Goal: Task Accomplishment & Management: Manage account settings

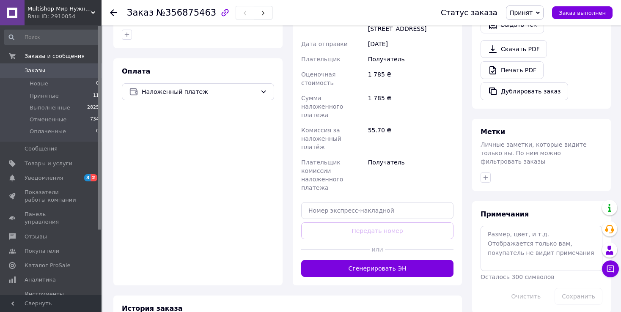
scroll to position [252, 0]
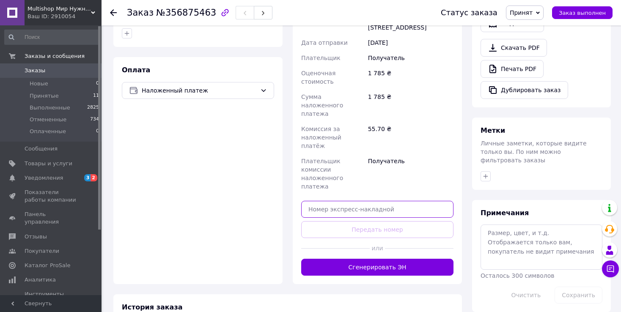
click at [333, 201] on input "text" at bounding box center [377, 209] width 152 height 17
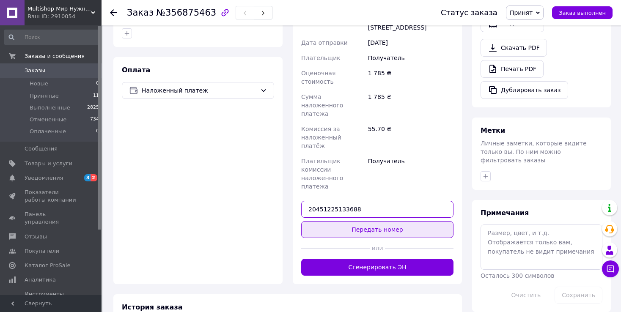
type input "20451225133688"
click at [331, 221] on button "Передать номер" at bounding box center [377, 229] width 152 height 17
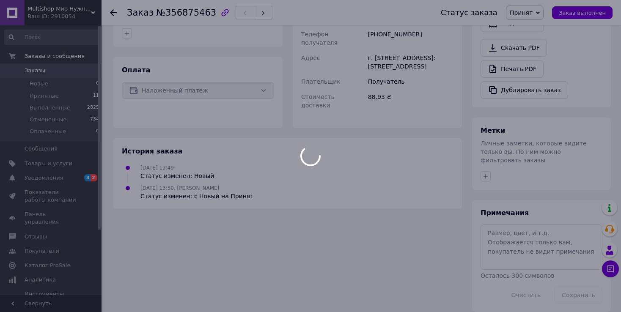
scroll to position [244, 0]
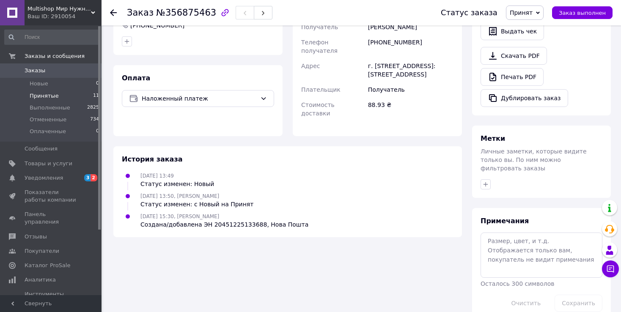
click at [55, 92] on li "Принятые 11" at bounding box center [52, 96] width 104 height 12
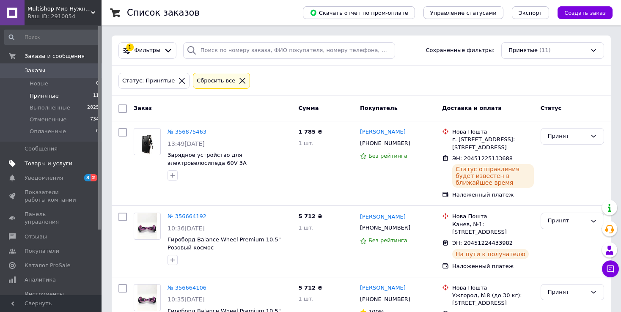
click at [45, 165] on span "Товары и услуги" at bounding box center [49, 164] width 48 height 8
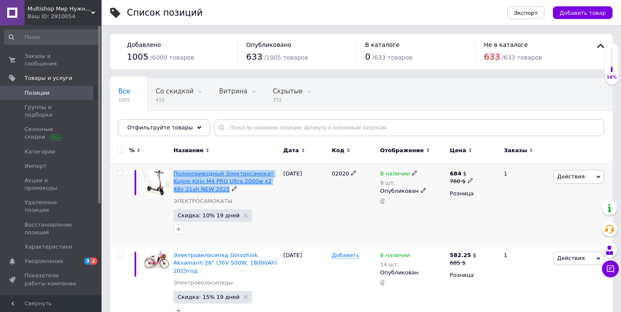
drag, startPoint x: 223, startPoint y: 191, endPoint x: 173, endPoint y: 173, distance: 52.2
click at [173, 173] on div "Полноприводный Электросамокат Kugoo Kirin M4 PRO Ultra 2000w x2 48v 21ah NEW 20…" at bounding box center [226, 181] width 106 height 23
copy div "Полноприводный Электросамокат Kugoo Kirin M4 PRO Ultra 2000w x2 48v 21ah NEW 20…"
click at [35, 58] on span "Заказы и сообщения" at bounding box center [52, 59] width 54 height 15
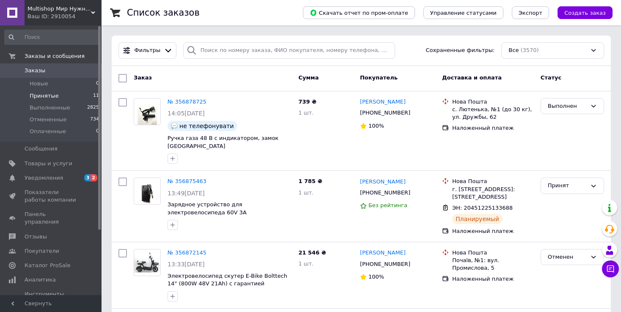
click at [52, 93] on span "Принятые" at bounding box center [44, 96] width 29 height 8
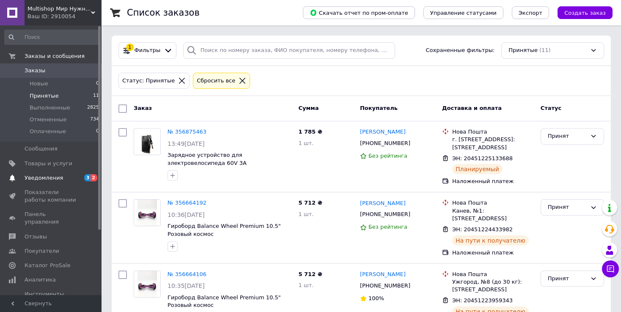
click at [58, 181] on span "Уведомления" at bounding box center [52, 178] width 54 height 8
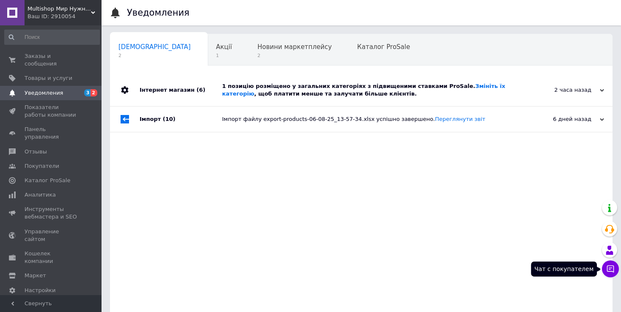
click at [614, 266] on icon at bounding box center [610, 269] width 8 height 8
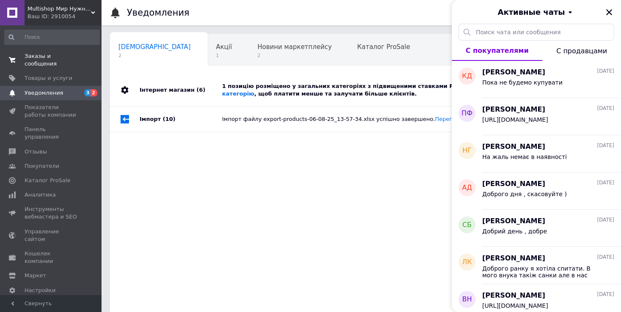
click at [37, 53] on span "Заказы и сообщения" at bounding box center [52, 59] width 54 height 15
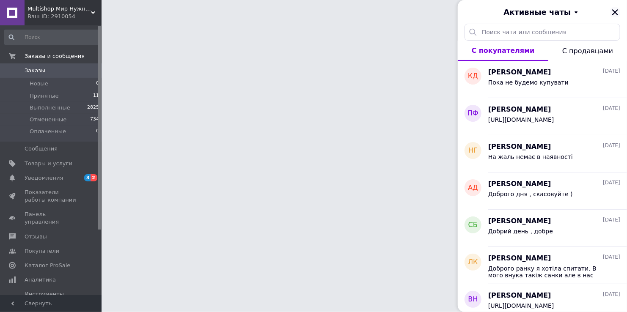
click at [619, 10] on icon "Закрыть" at bounding box center [615, 12] width 8 height 8
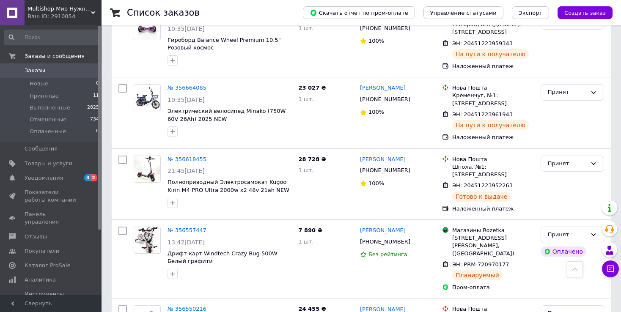
scroll to position [440, 0]
click at [192, 227] on link "№ 356557447" at bounding box center [187, 230] width 39 height 6
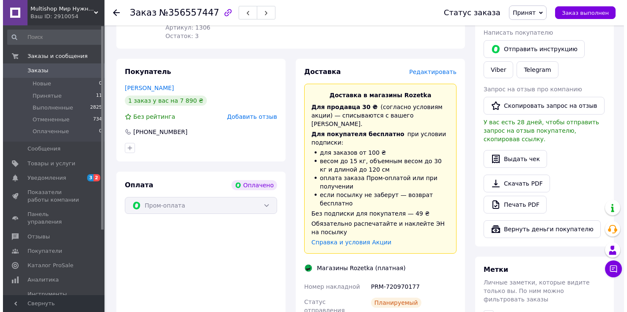
scroll to position [357, 0]
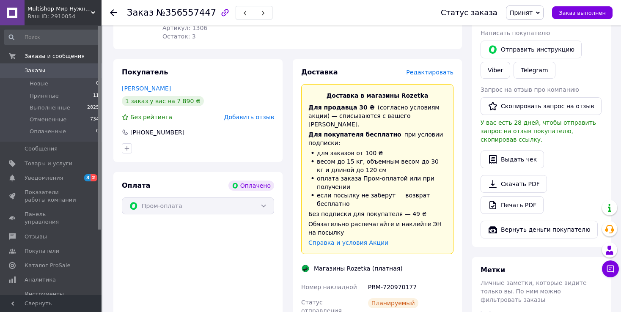
click at [422, 74] on span "Редактировать" at bounding box center [429, 72] width 47 height 7
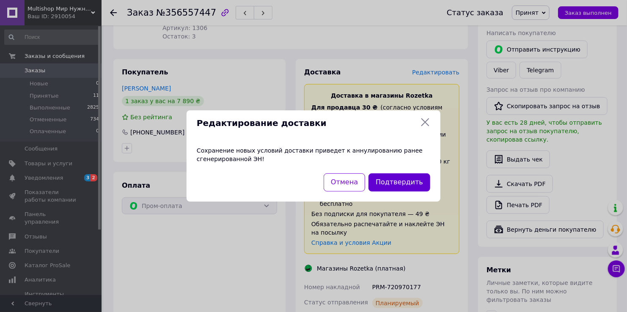
click at [391, 187] on button "Подтвердить" at bounding box center [400, 182] width 62 height 18
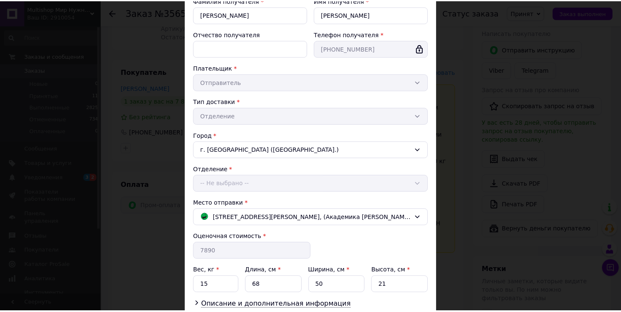
scroll to position [102, 0]
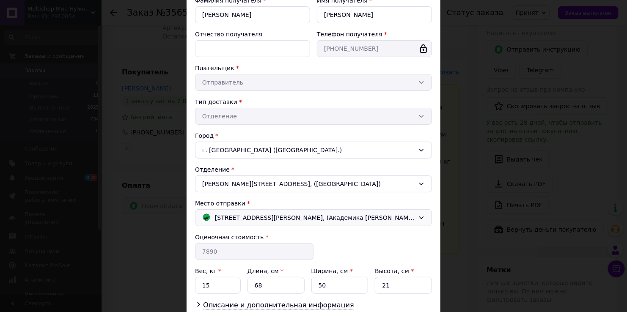
click at [302, 215] on span "[STREET_ADDRESS][PERSON_NAME], (Академика [PERSON_NAME], ТЦ ALSU)" at bounding box center [315, 217] width 200 height 9
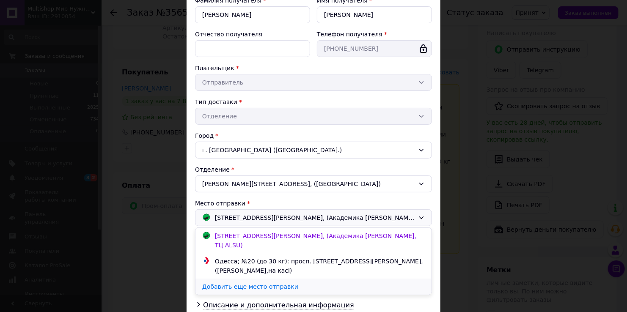
click at [255, 279] on link "Добавить еще место отправки" at bounding box center [313, 287] width 236 height 16
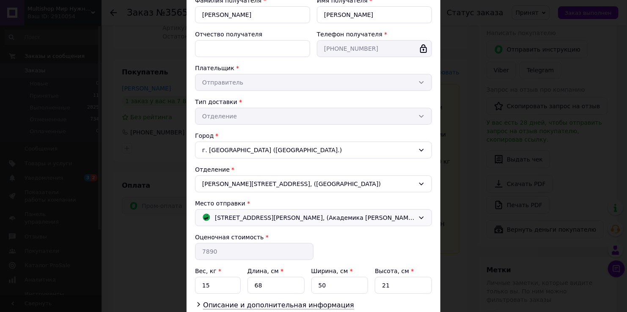
click at [455, 104] on div "× Редактирование доставки Способ доставки Магазины Rozetka (платная) Фамилия по…" at bounding box center [313, 156] width 627 height 312
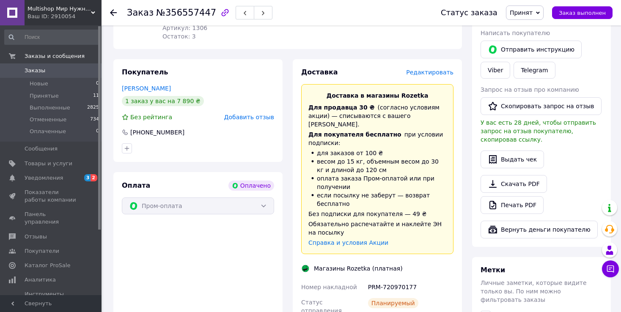
click at [28, 68] on span "Заказы" at bounding box center [35, 71] width 21 height 8
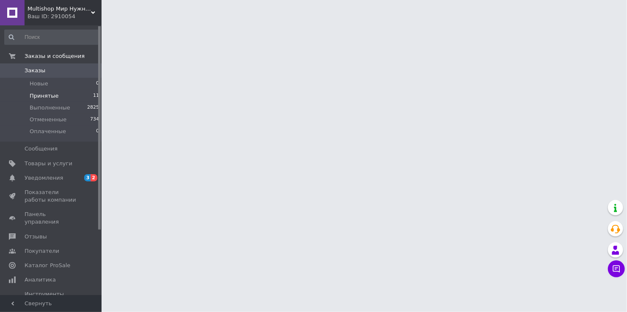
click at [41, 96] on span "Принятые" at bounding box center [44, 96] width 29 height 8
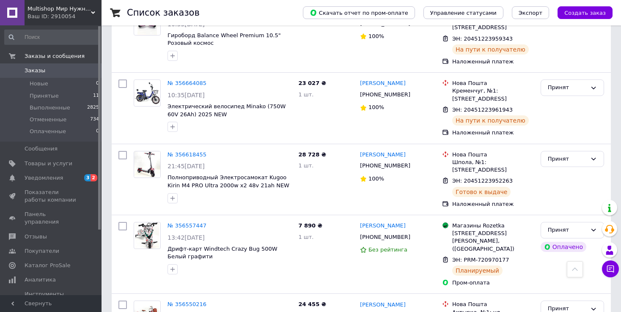
scroll to position [445, 0]
click at [220, 245] on span "Дрифт-карт Windtech Crazy Bug 500W Белый графити" at bounding box center [223, 252] width 110 height 14
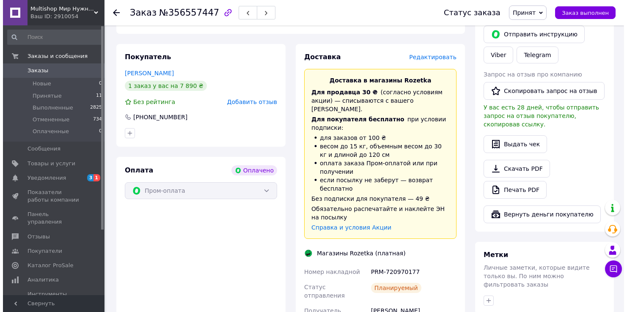
scroll to position [372, 0]
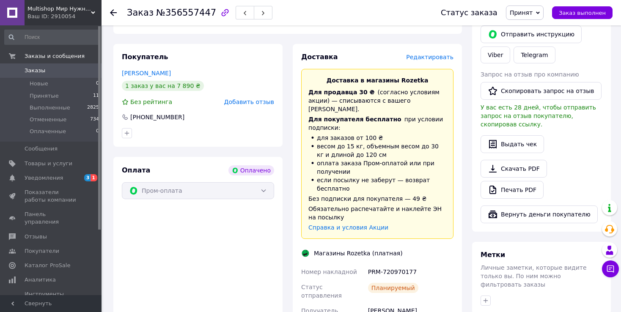
click at [443, 55] on span "Редактировать" at bounding box center [429, 57] width 47 height 7
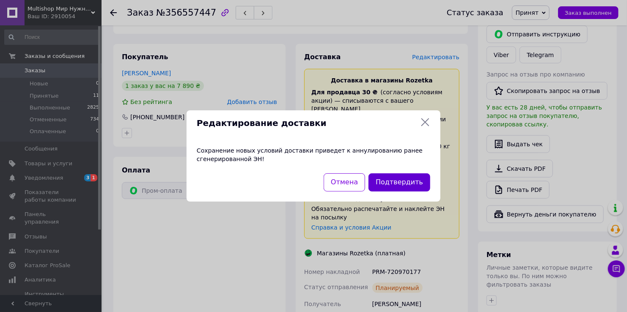
click at [401, 184] on button "Подтвердить" at bounding box center [400, 182] width 62 height 18
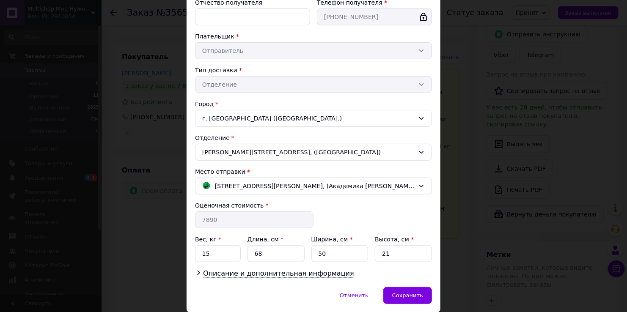
scroll to position [134, 0]
click at [360, 183] on span "[STREET_ADDRESS][PERSON_NAME], (Академика [PERSON_NAME], ТЦ ALSU)" at bounding box center [315, 185] width 200 height 9
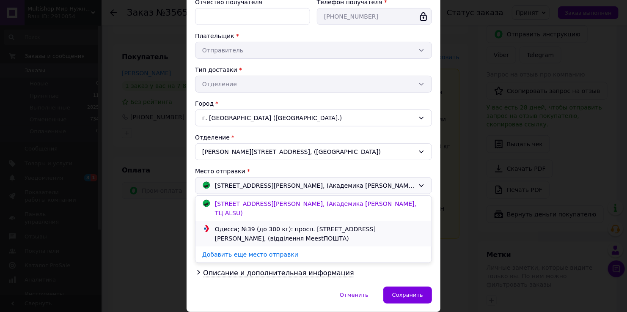
click at [316, 225] on div "Одесса; №39 (до 300 кг): просп. [STREET_ADDRESS][PERSON_NAME], (відділення Mees…" at bounding box center [320, 234] width 214 height 19
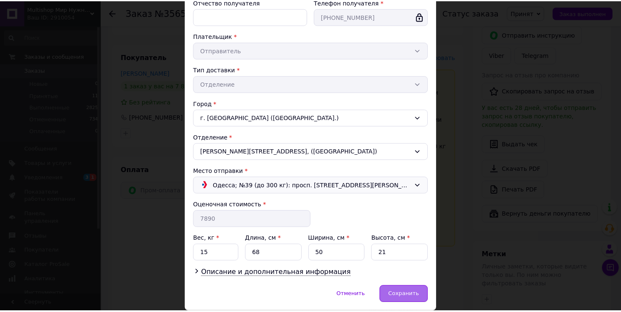
scroll to position [161, 0]
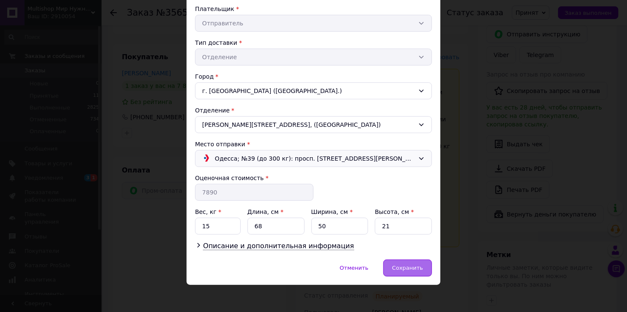
click at [419, 269] on span "Сохранить" at bounding box center [407, 268] width 31 height 6
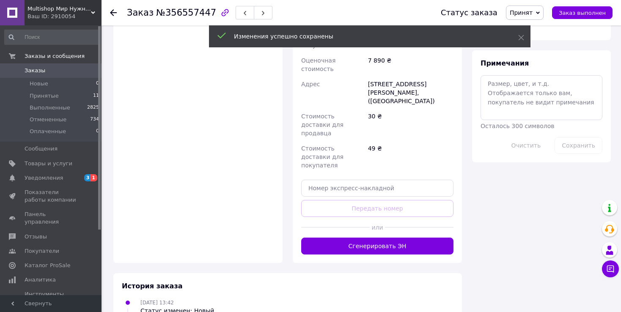
scroll to position [630, 0]
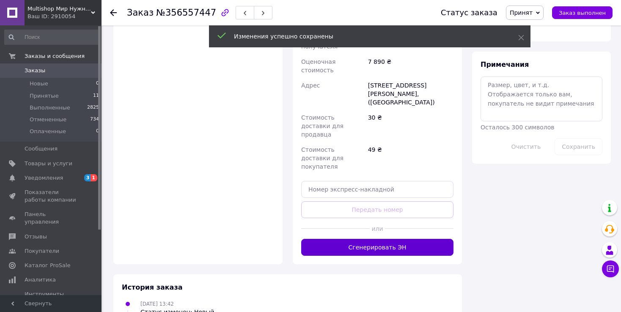
click at [421, 239] on button "Сгенерировать ЭН" at bounding box center [377, 247] width 152 height 17
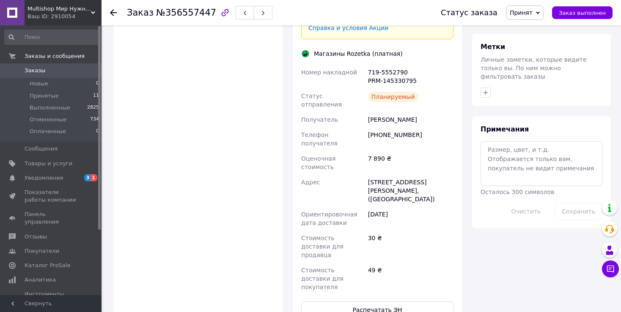
scroll to position [577, 0]
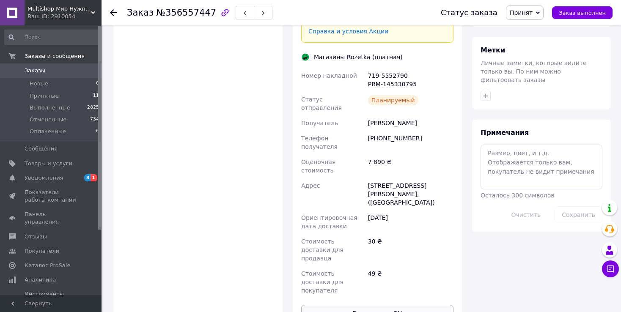
click at [368, 305] on button "Распечатать ЭН" at bounding box center [377, 313] width 152 height 17
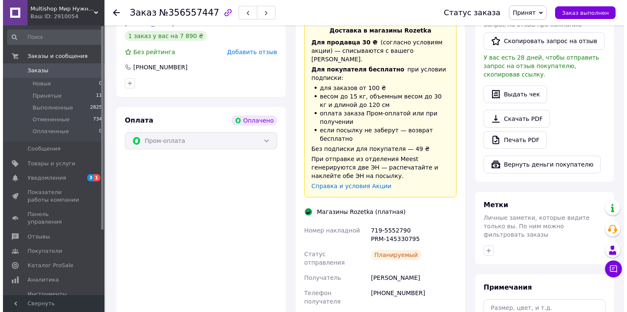
scroll to position [364, 0]
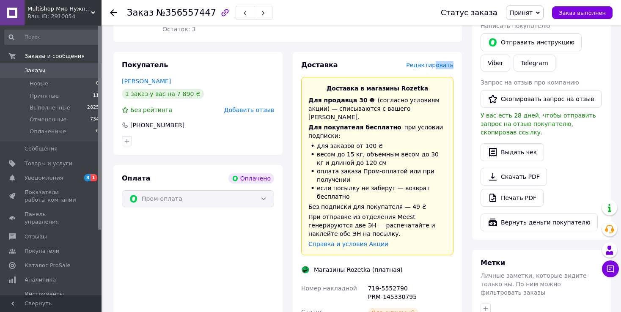
click at [439, 69] on div "Доставка Редактировать Доставка в магазины Rozetka Для продавца 30 ₴   (согласн…" at bounding box center [377, 298] width 152 height 474
click at [439, 69] on span "Редактировать" at bounding box center [429, 65] width 47 height 7
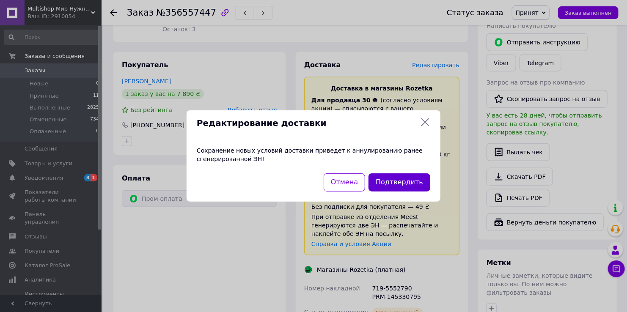
click at [409, 187] on button "Подтвердить" at bounding box center [400, 182] width 62 height 18
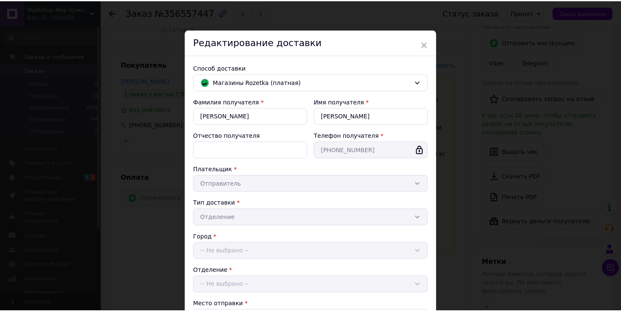
scroll to position [161, 0]
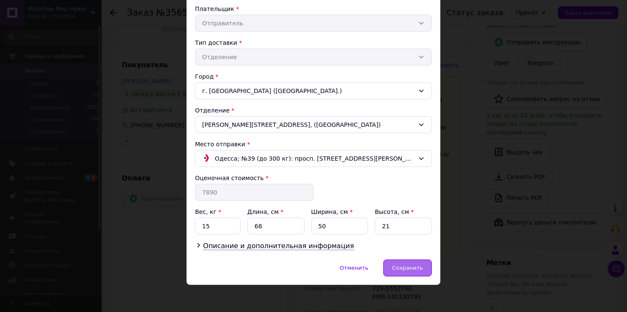
click at [416, 266] on span "Сохранить" at bounding box center [407, 268] width 31 height 6
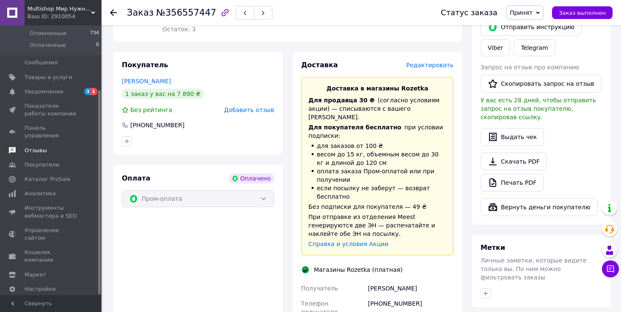
scroll to position [86, 0]
click at [52, 271] on span "Маркет" at bounding box center [52, 275] width 54 height 8
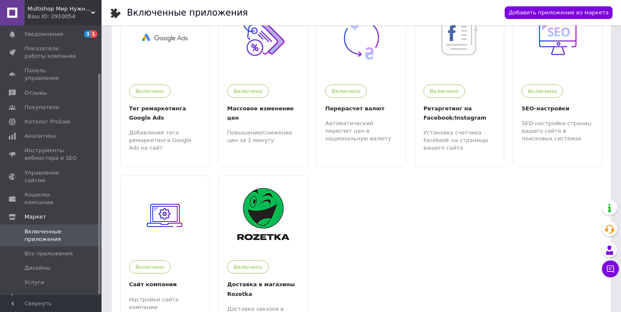
scroll to position [212, 0]
click at [267, 218] on img at bounding box center [263, 214] width 52 height 52
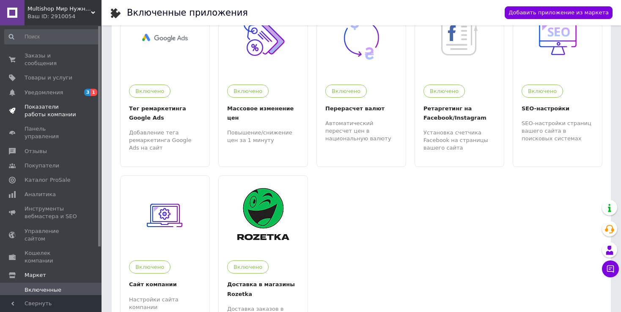
scroll to position [0, 0]
click at [59, 74] on span "Товары и услуги" at bounding box center [49, 78] width 48 height 8
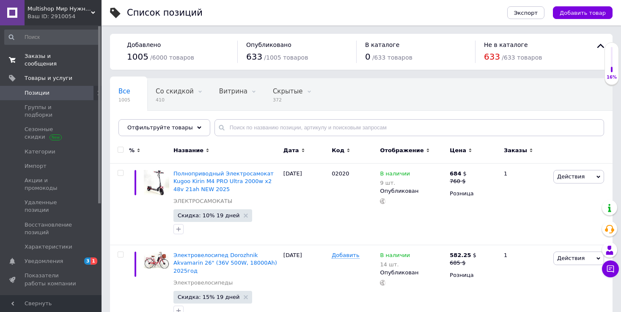
click at [78, 52] on span "0 0" at bounding box center [89, 59] width 23 height 15
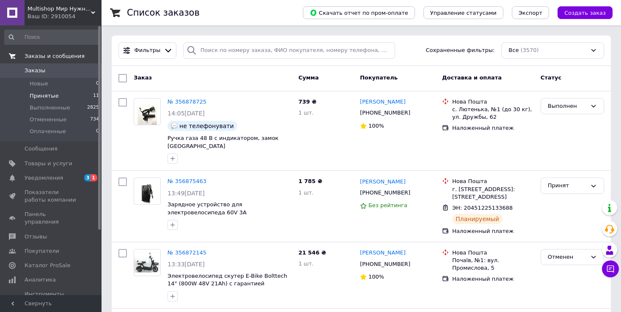
click at [80, 91] on li "Принятые 11" at bounding box center [52, 96] width 104 height 12
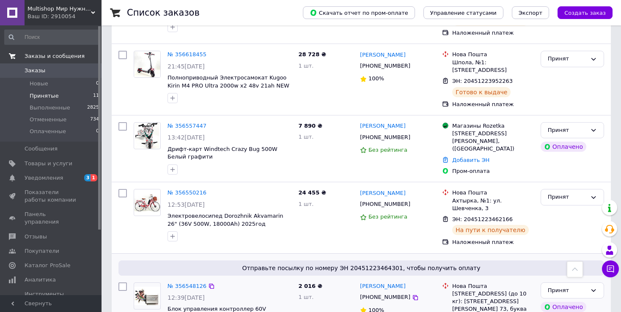
scroll to position [362, 0]
click at [245, 146] on span "Дрифт-карт Windtech Crazy Bug 500W Белый графити" at bounding box center [223, 153] width 110 height 14
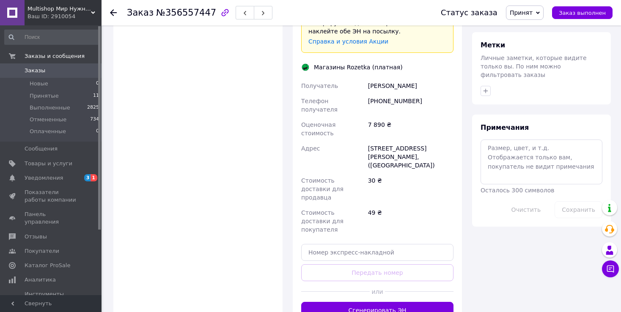
scroll to position [567, 0]
click at [372, 302] on button "Сгенерировать ЭН" at bounding box center [377, 310] width 152 height 17
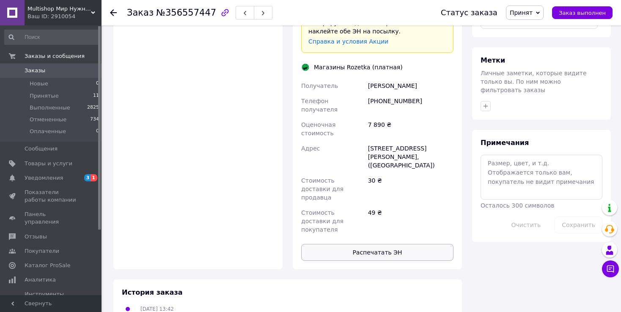
click at [399, 207] on div "Доставка Редактировать Доставка в магазины Rozetka Для продавца 30 ₴   (согласн…" at bounding box center [377, 59] width 152 height 403
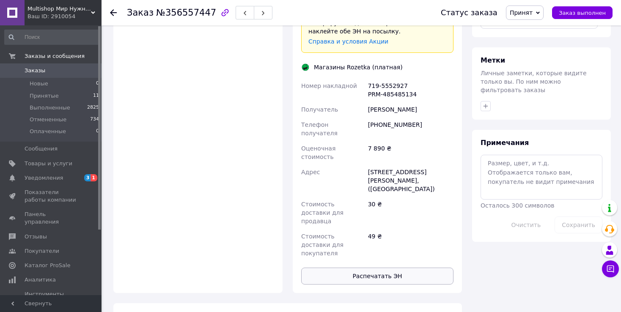
click at [394, 268] on button "Распечатать ЭН" at bounding box center [377, 276] width 152 height 17
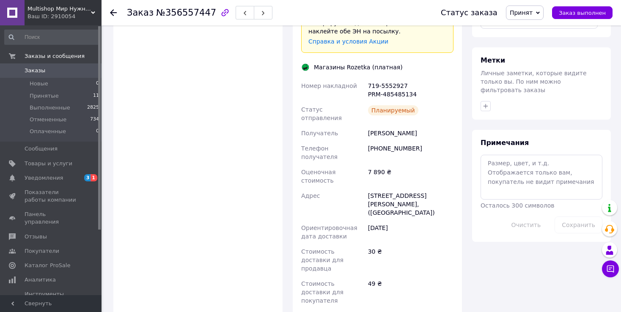
click at [68, 75] on link "Заказы 0" at bounding box center [52, 70] width 104 height 14
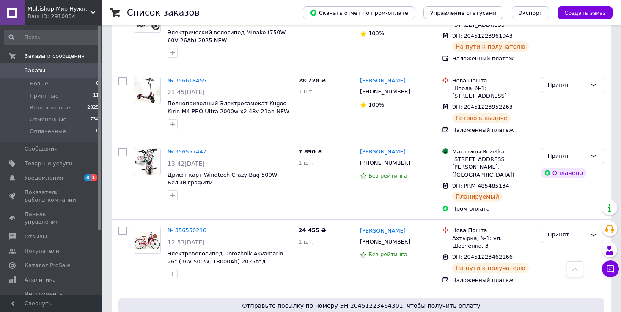
scroll to position [514, 0]
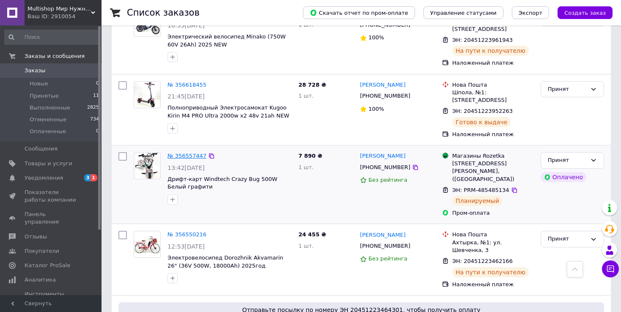
click at [195, 153] on link "№ 356557447" at bounding box center [187, 156] width 39 height 6
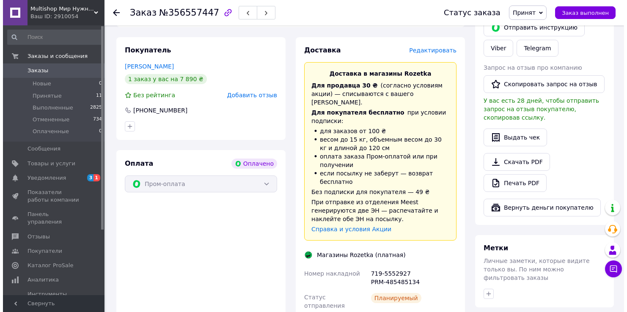
scroll to position [393, 0]
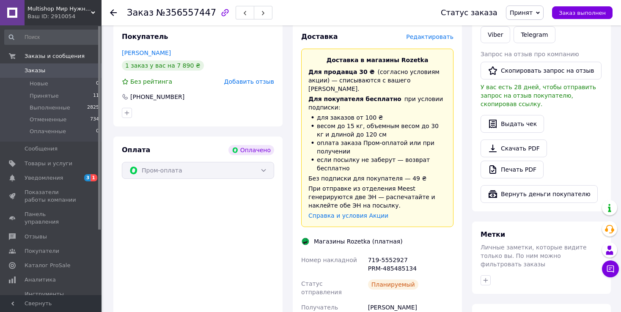
click at [438, 40] on span "Редактировать" at bounding box center [429, 36] width 47 height 7
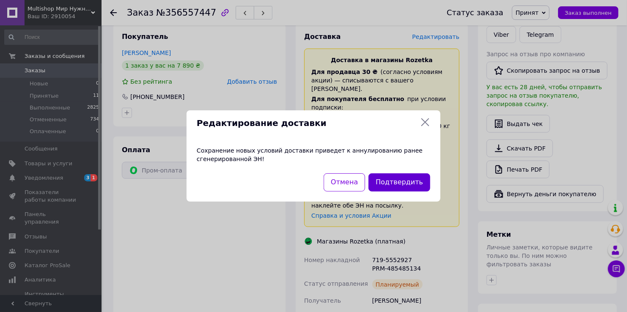
click at [402, 179] on button "Подтвердить" at bounding box center [400, 182] width 62 height 18
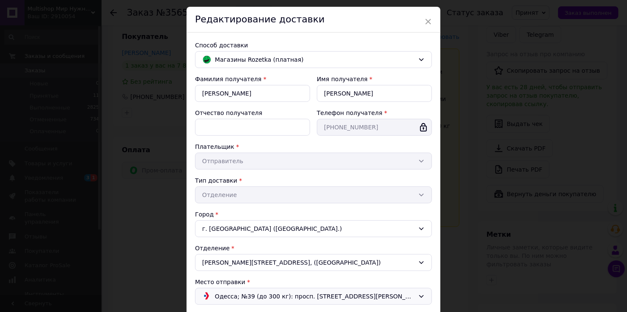
scroll to position [20, 0]
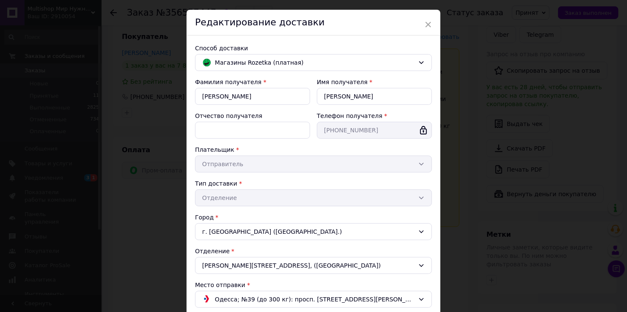
click at [405, 202] on div "Тип доставки * Отделение" at bounding box center [313, 192] width 237 height 27
click at [413, 198] on div "Тип доставки * Отделение" at bounding box center [313, 192] width 237 height 27
click at [421, 53] on div "Способ доставки Магазины Rozetka (платная) Фамилия получателя * [PERSON_NAME] И…" at bounding box center [314, 218] width 254 height 365
click at [421, 59] on icon at bounding box center [421, 62] width 7 height 7
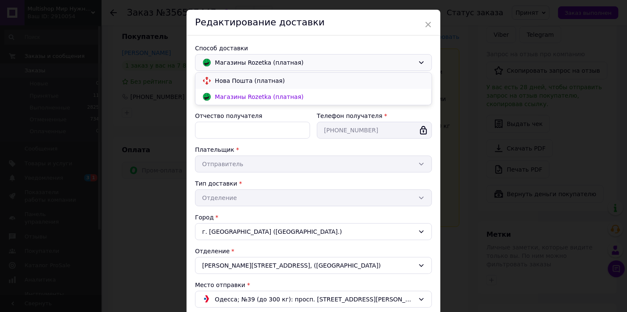
click at [370, 80] on span "Нова Пошта (платная)" at bounding box center [320, 81] width 210 height 8
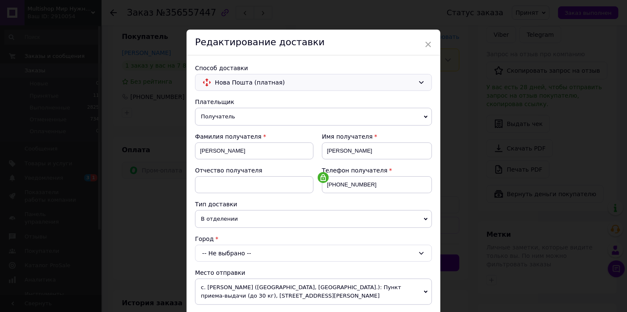
scroll to position [67, 0]
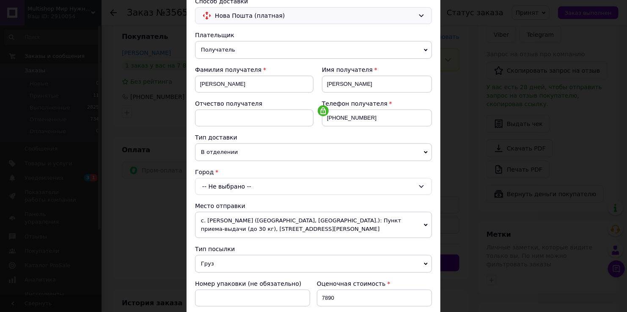
click at [325, 217] on span "с. [PERSON_NAME] ([GEOGRAPHIC_DATA], [GEOGRAPHIC_DATA].): Пункт приема-выдачи (…" at bounding box center [313, 225] width 237 height 26
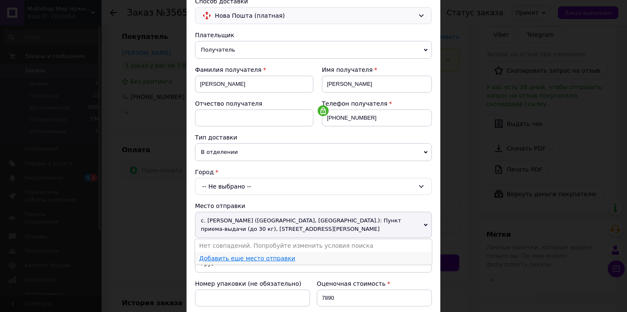
click at [275, 257] on link "Добавить еще место отправки" at bounding box center [247, 258] width 96 height 7
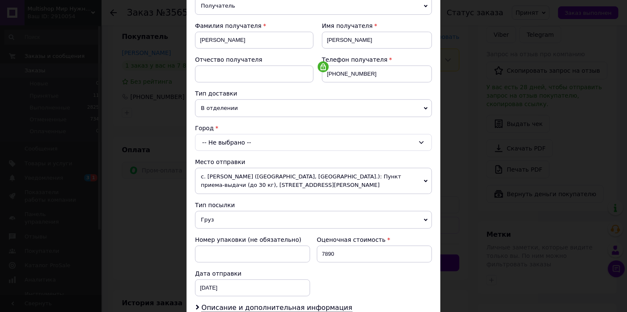
scroll to position [112, 0]
click at [289, 106] on span "В отделении" at bounding box center [313, 108] width 237 height 18
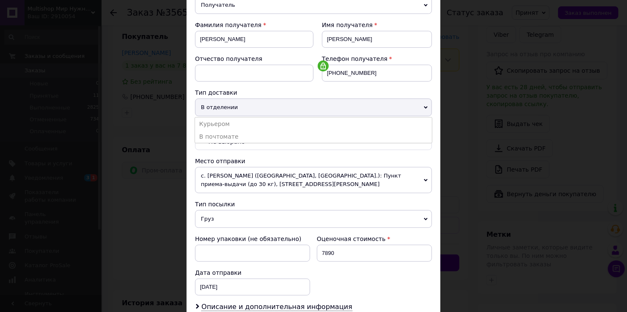
click at [260, 100] on span "В отделении" at bounding box center [313, 108] width 237 height 18
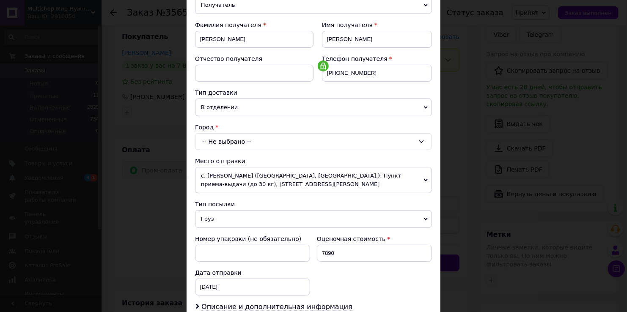
click at [260, 142] on div "-- Не выбрано --" at bounding box center [313, 141] width 237 height 17
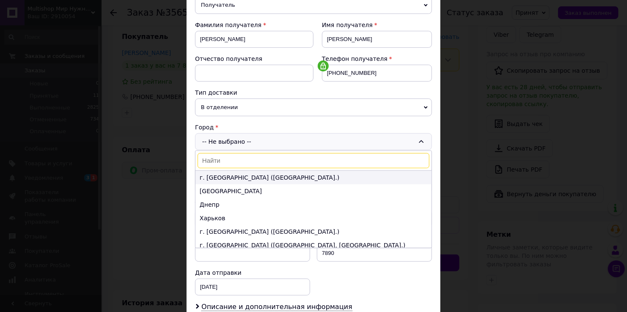
click at [257, 173] on li "г. [GEOGRAPHIC_DATA] ([GEOGRAPHIC_DATA].)" at bounding box center [313, 178] width 236 height 14
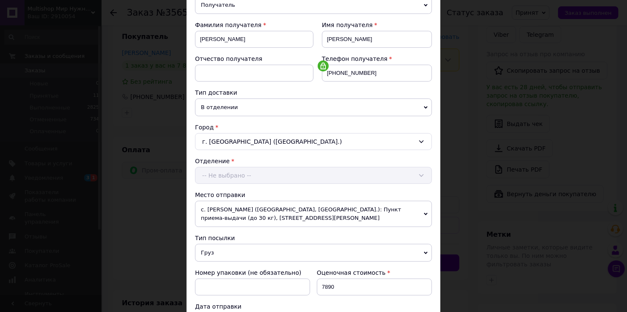
click at [257, 177] on div "Отделение -- Не выбрано --" at bounding box center [313, 170] width 237 height 27
click at [312, 209] on span "с. [PERSON_NAME] ([GEOGRAPHIC_DATA], [GEOGRAPHIC_DATA].): Пункт приема-выдачи (…" at bounding box center [313, 214] width 237 height 26
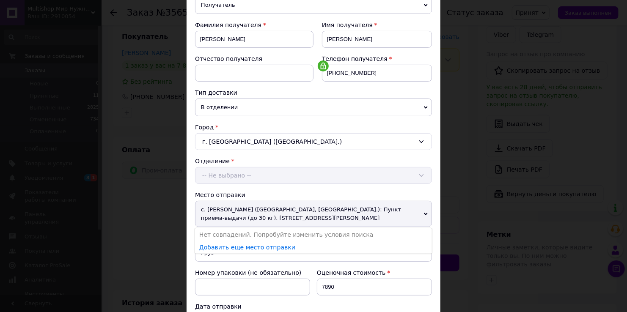
click at [312, 209] on span "с. [PERSON_NAME] ([GEOGRAPHIC_DATA], [GEOGRAPHIC_DATA].): Пункт приема-выдачи (…" at bounding box center [313, 214] width 237 height 26
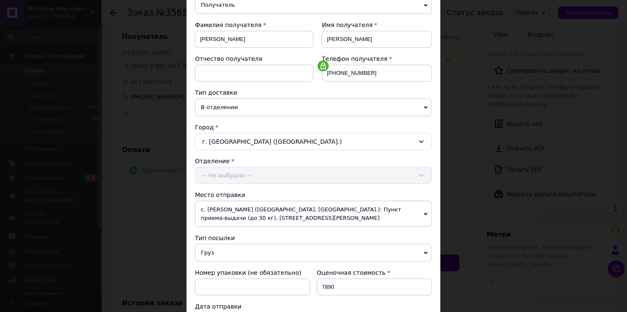
click at [313, 176] on div "Отделение -- Не выбрано --" at bounding box center [313, 170] width 237 height 27
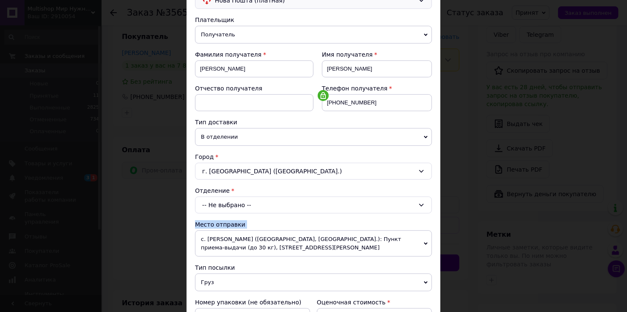
scroll to position [80, 0]
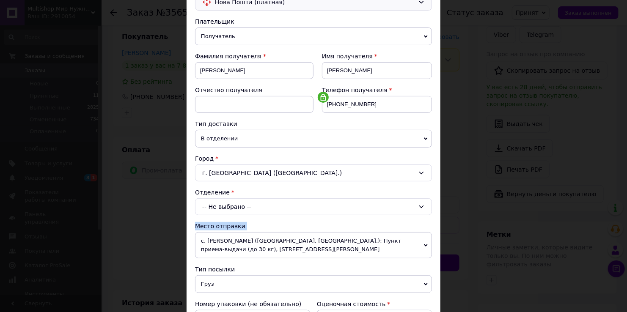
click at [269, 203] on div "-- Не выбрано --" at bounding box center [313, 206] width 237 height 17
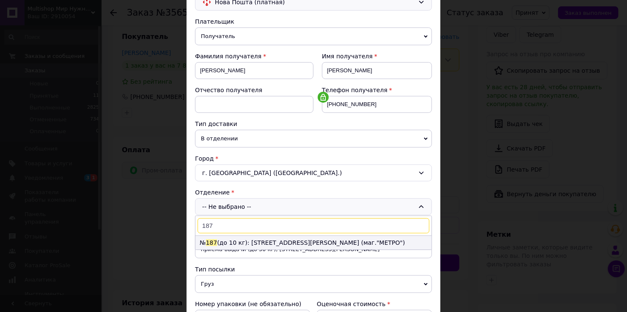
type input "187"
click at [245, 245] on li "№ 187 (до 10 кг): [STREET_ADDRESS][PERSON_NAME] (маг."МЕТРО")" at bounding box center [313, 243] width 236 height 14
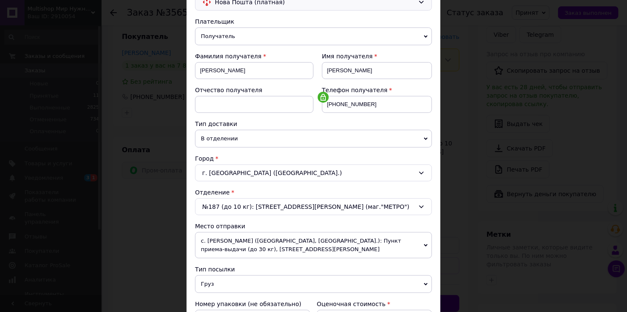
click at [314, 211] on div "№187 (до 10 кг): [STREET_ADDRESS][PERSON_NAME] (маг."МЕТРО")" at bounding box center [313, 206] width 237 height 17
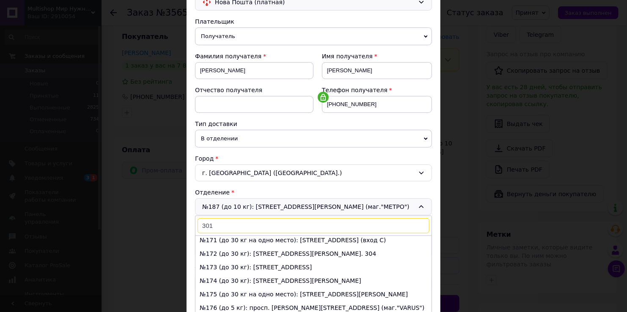
scroll to position [0, 0]
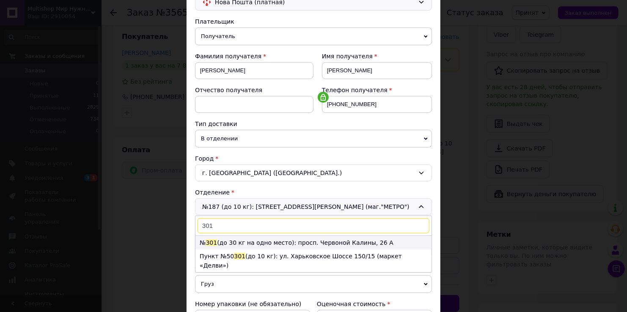
type input "301"
click at [325, 241] on li "№ 301 (до 30 кг на одно место): просп. Червоной Калины, 26 А" at bounding box center [313, 243] width 236 height 14
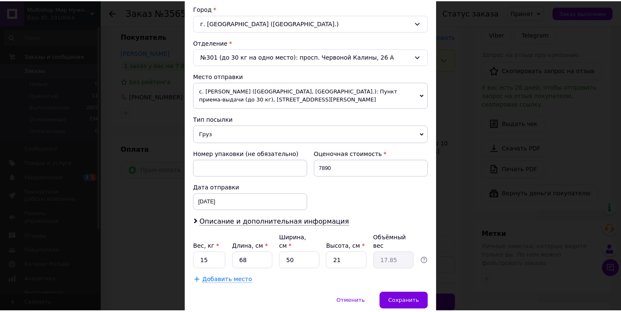
scroll to position [231, 0]
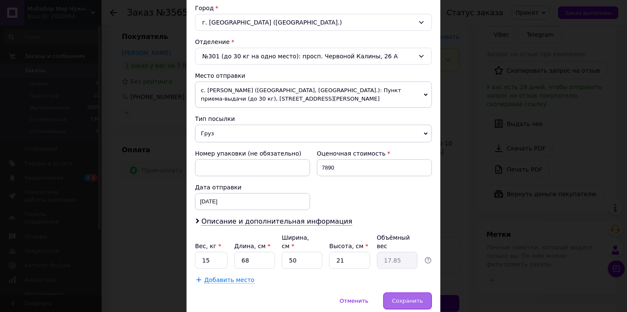
click at [416, 298] on span "Сохранить" at bounding box center [407, 301] width 31 height 6
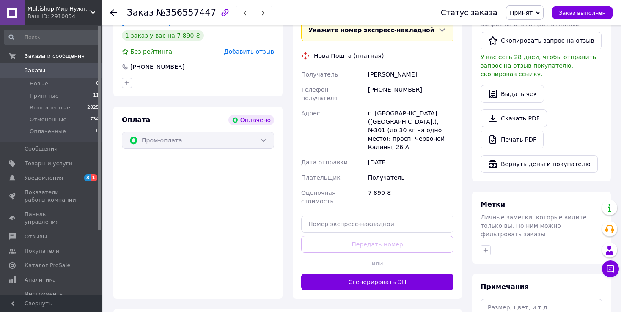
scroll to position [420, 0]
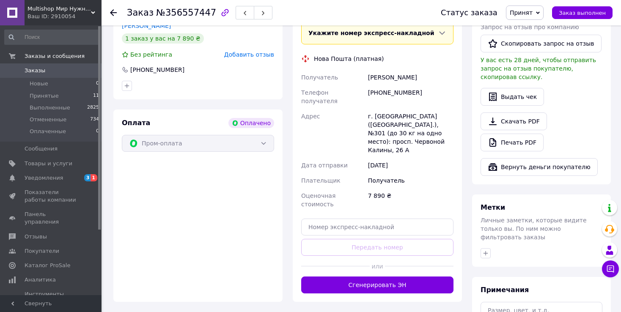
click at [138, 206] on div "Оплата Оплачено Пром-оплата" at bounding box center [197, 206] width 169 height 193
click at [68, 99] on li "Принятые 11" at bounding box center [52, 96] width 104 height 12
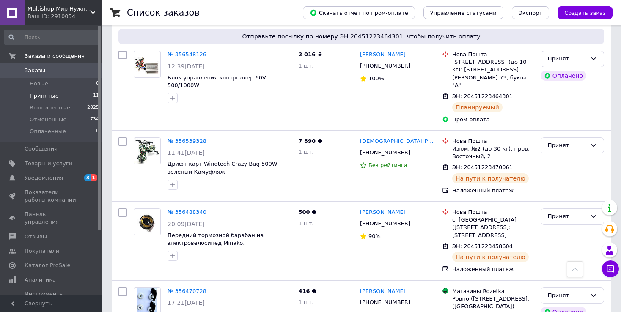
scroll to position [636, 0]
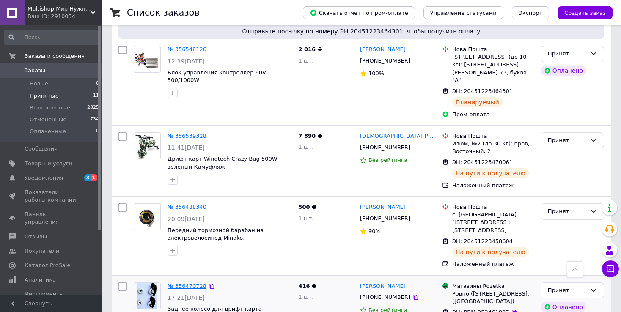
click at [187, 283] on link "№ 356470728" at bounding box center [187, 286] width 39 height 6
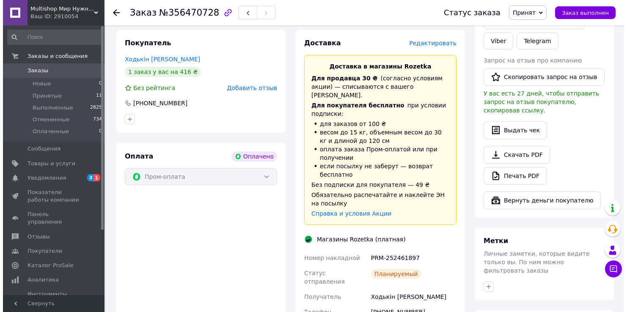
scroll to position [386, 0]
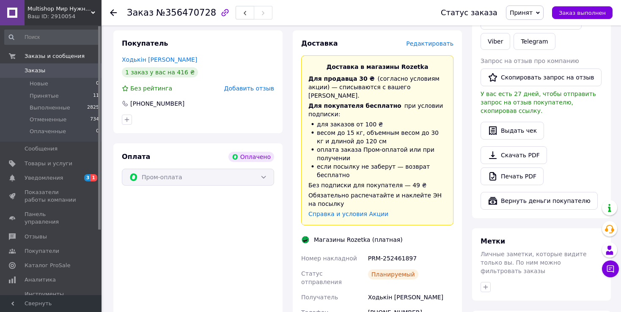
click at [445, 40] on span "Редактировать" at bounding box center [429, 43] width 47 height 7
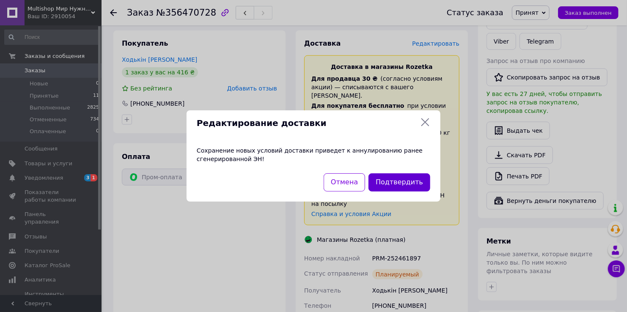
click at [406, 186] on button "Подтвердить" at bounding box center [400, 182] width 62 height 18
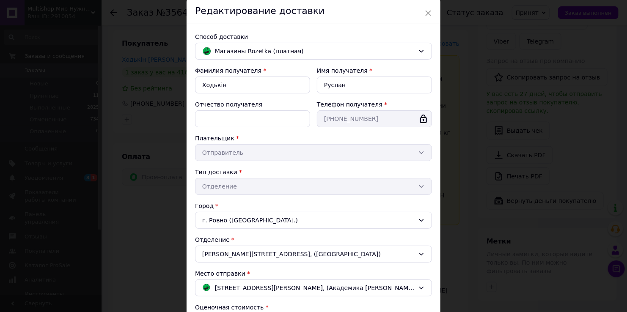
scroll to position [32, 0]
click at [321, 47] on span "Магазины Rozetka (платная)" at bounding box center [315, 50] width 200 height 9
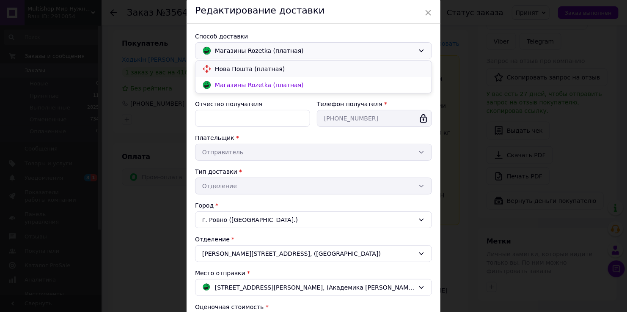
click at [287, 66] on span "Нова Пошта (платная)" at bounding box center [320, 69] width 210 height 8
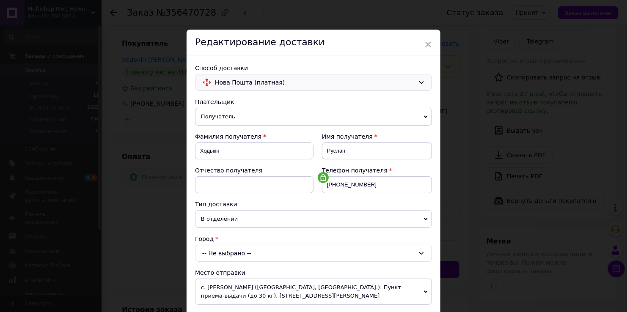
click at [303, 220] on span "В отделении" at bounding box center [313, 219] width 237 height 18
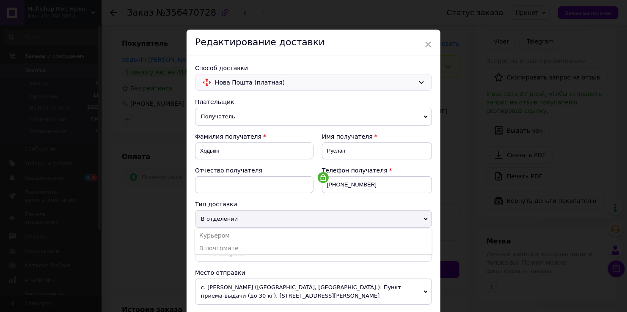
click at [303, 220] on span "В отделении" at bounding box center [313, 219] width 237 height 18
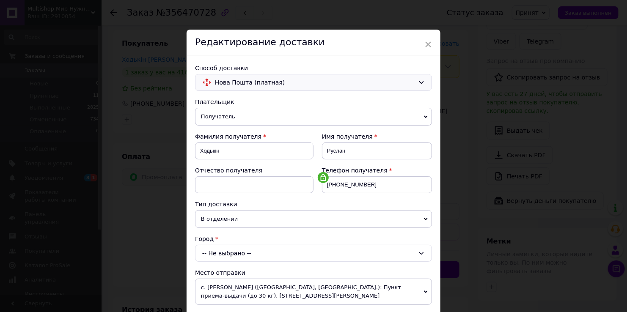
click at [279, 223] on span "В отделении" at bounding box center [313, 219] width 237 height 18
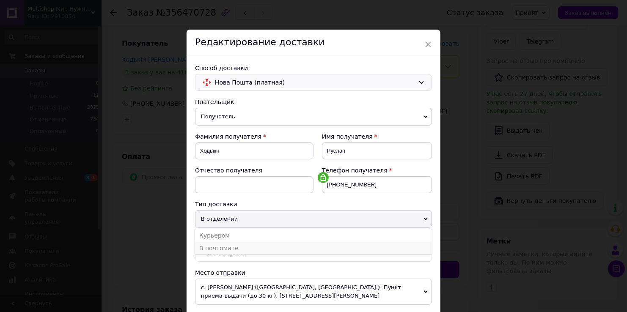
click at [273, 250] on li "В почтомате" at bounding box center [313, 248] width 237 height 13
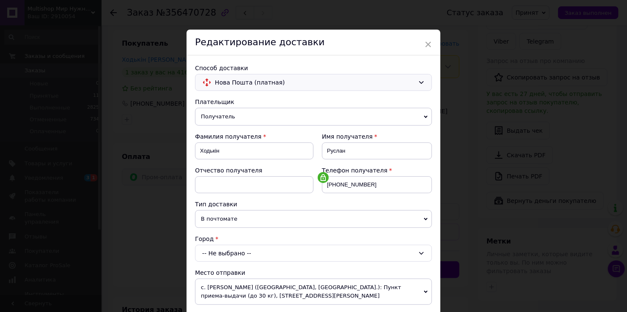
click at [273, 254] on div "-- Не выбрано --" at bounding box center [313, 253] width 237 height 17
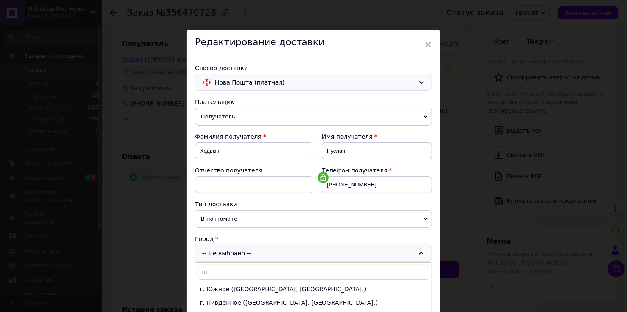
type input "п"
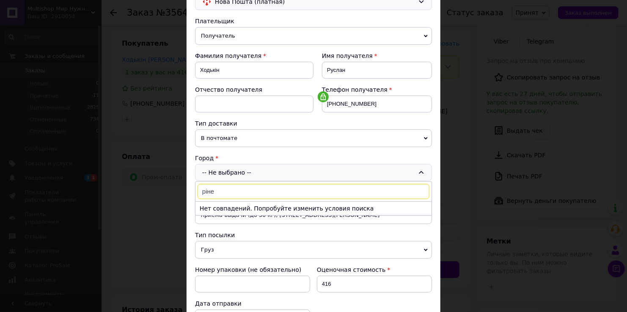
scroll to position [83, 0]
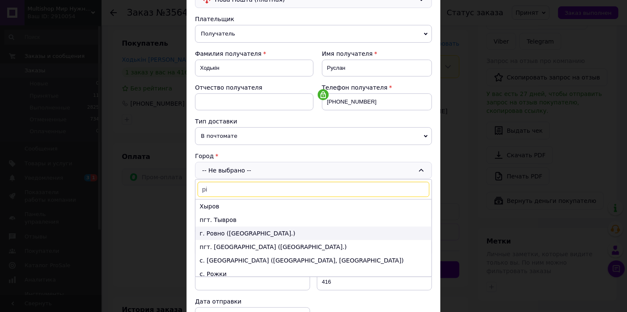
type input "рі"
click at [285, 228] on li "г. Ровно ([GEOGRAPHIC_DATA].)" at bounding box center [313, 234] width 236 height 14
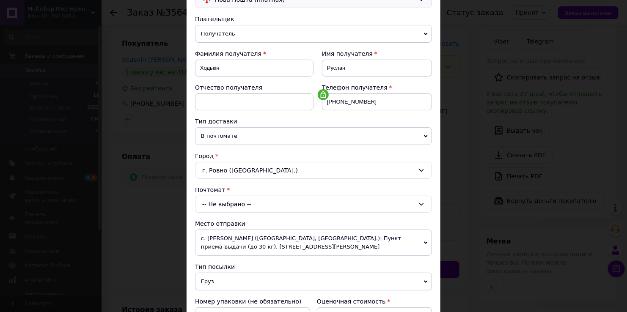
click at [275, 202] on div "-- Не выбрано --" at bounding box center [313, 204] width 237 height 17
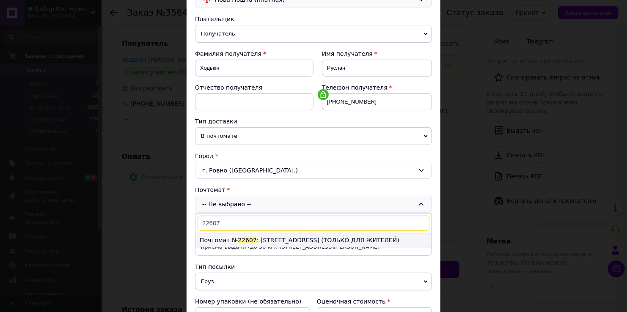
type input "22607"
click at [275, 238] on li "Почтомат № 22607 : [STREET_ADDRESS], подьезд №1 (ТОЛЬКО ДЛЯ ЖИТЕЛЕЙ)" at bounding box center [313, 241] width 236 height 14
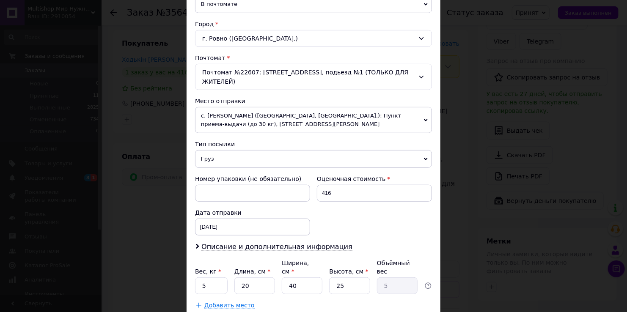
scroll to position [256, 0]
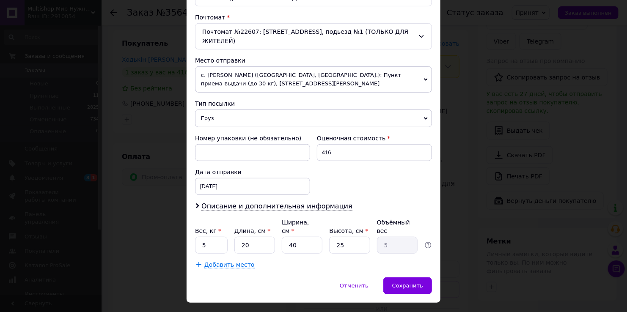
click at [331, 72] on span "с. [PERSON_NAME] ([GEOGRAPHIC_DATA], [GEOGRAPHIC_DATA].): Пункт приема-выдачи (…" at bounding box center [313, 79] width 237 height 26
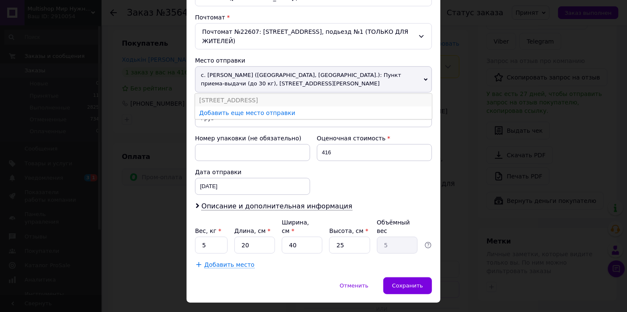
click at [319, 94] on li "[STREET_ADDRESS]" at bounding box center [313, 100] width 237 height 13
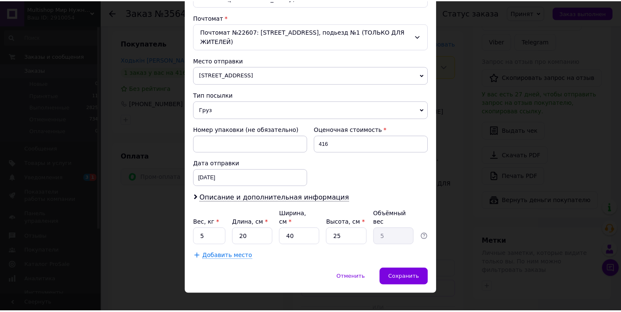
scroll to position [247, 0]
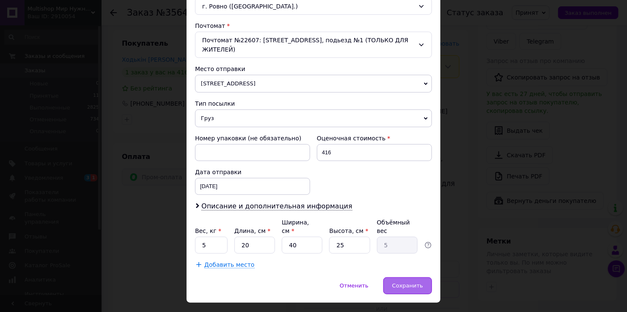
click at [399, 283] on span "Сохранить" at bounding box center [407, 286] width 31 height 6
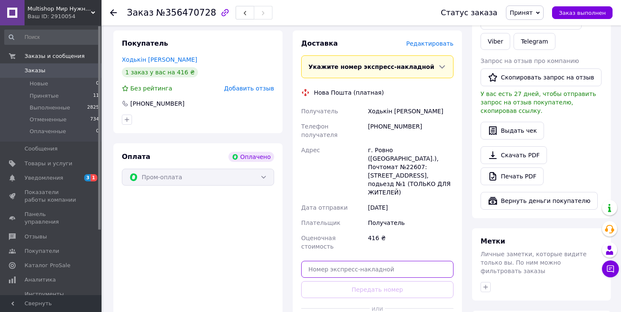
click at [333, 261] on input "text" at bounding box center [377, 269] width 152 height 17
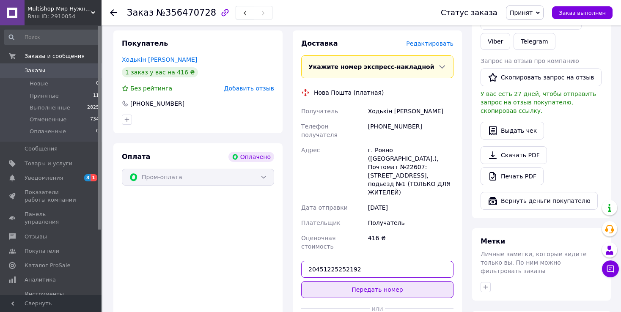
type input "20451225252192"
click at [343, 281] on button "Передать номер" at bounding box center [377, 289] width 152 height 17
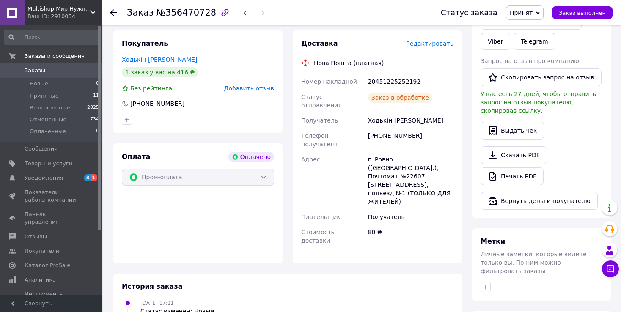
click at [35, 74] on span "Заказы" at bounding box center [35, 71] width 21 height 8
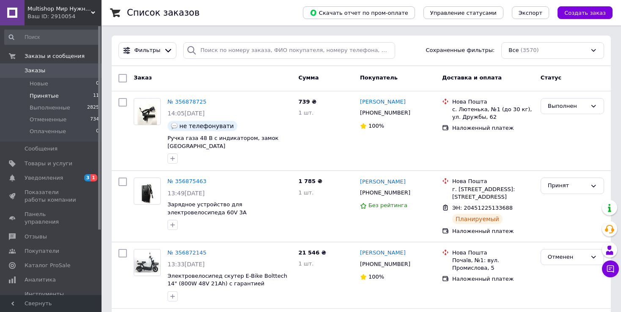
click at [38, 100] on li "Принятые 11" at bounding box center [52, 96] width 104 height 12
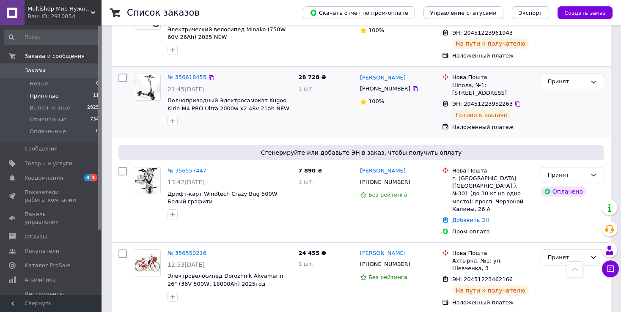
scroll to position [340, 0]
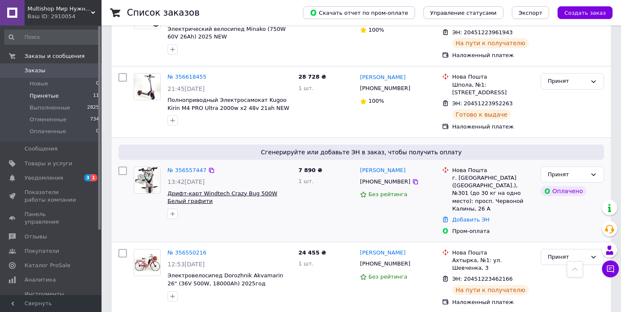
click at [221, 190] on span "Дрифт-карт Windtech Crazy Bug 500W Белый графити" at bounding box center [223, 197] width 110 height 14
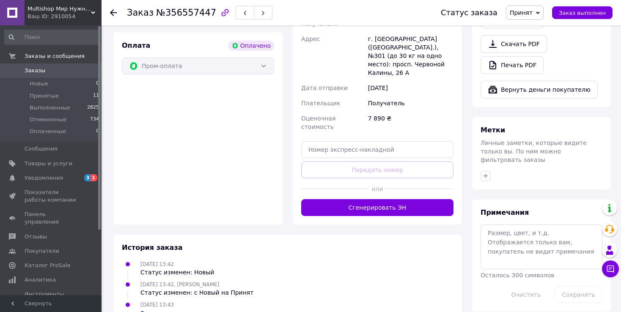
scroll to position [498, 0]
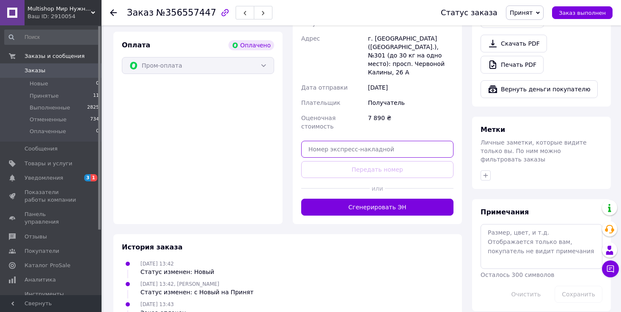
click at [325, 141] on input "text" at bounding box center [377, 149] width 152 height 17
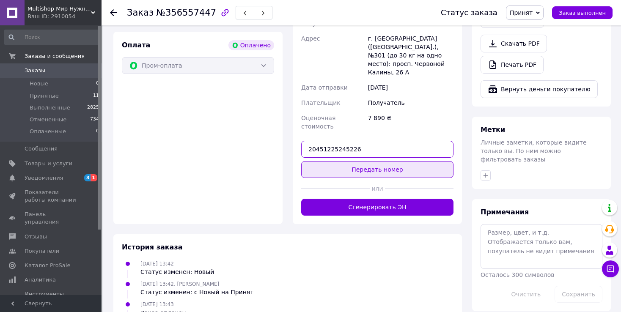
type input "20451225245226"
click at [332, 161] on button "Передать номер" at bounding box center [377, 169] width 152 height 17
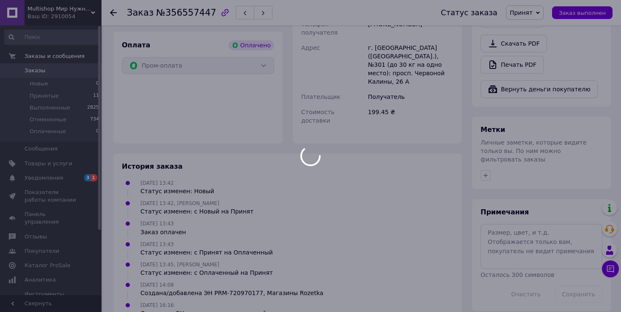
scroll to position [122, 0]
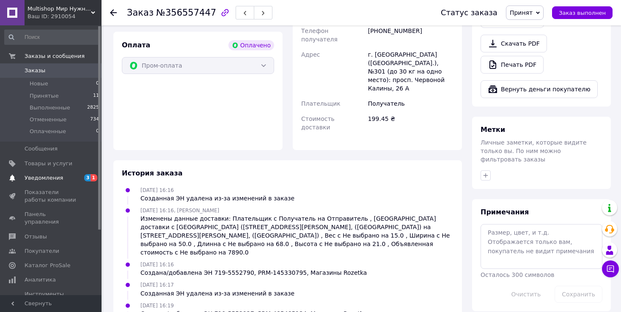
click at [32, 177] on span "Уведомления" at bounding box center [44, 178] width 39 height 8
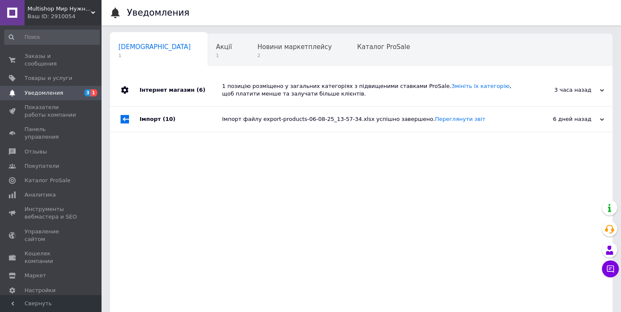
scroll to position [28, 0]
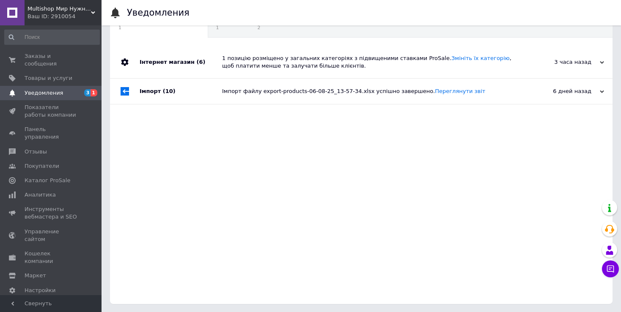
click at [168, 142] on div "Інтернет магазин (6) 1 позицію розміщено у загальних категоріях з підвищеними с…" at bounding box center [361, 175] width 503 height 258
click at [64, 61] on link "Заказы и сообщения 0 0" at bounding box center [52, 60] width 104 height 22
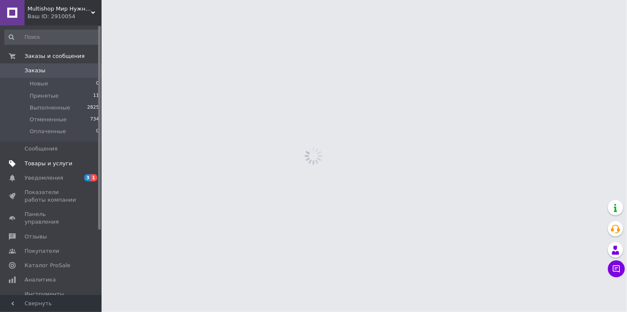
click at [79, 168] on link "Товары и услуги" at bounding box center [52, 164] width 104 height 14
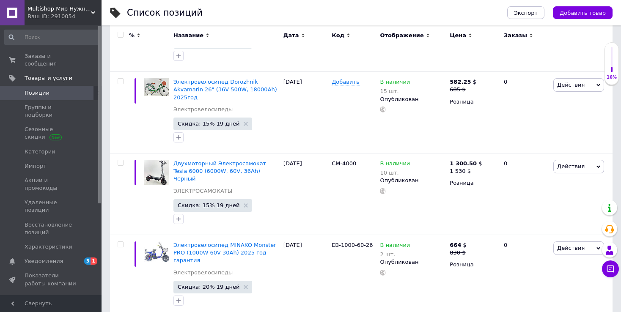
scroll to position [256, 0]
click at [62, 57] on span "Заказы и сообщения" at bounding box center [52, 59] width 54 height 15
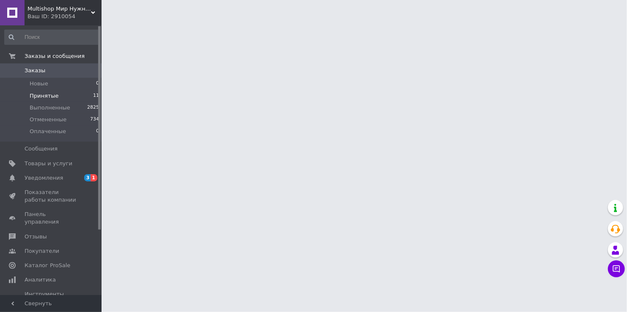
click at [45, 101] on li "Принятые 11" at bounding box center [52, 96] width 104 height 12
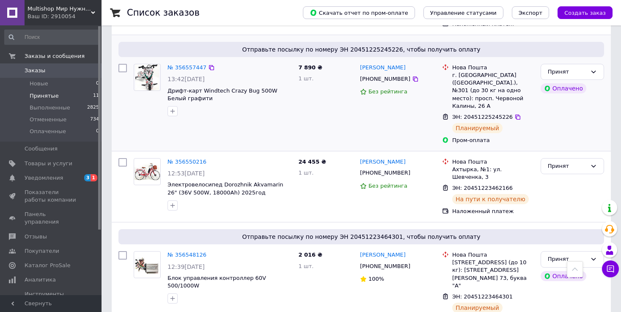
scroll to position [443, 0]
click at [66, 181] on span "Уведомления" at bounding box center [52, 178] width 54 height 8
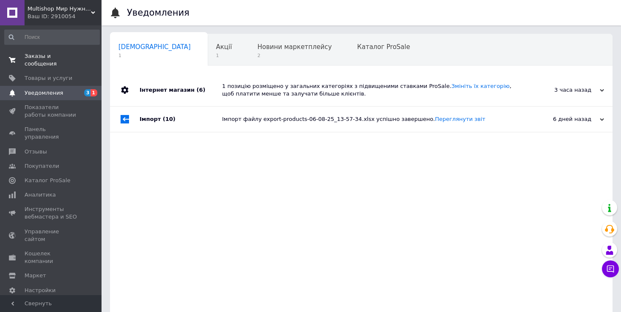
click at [25, 61] on link "Заказы и сообщения 0 0" at bounding box center [52, 60] width 104 height 22
